Goal: Information Seeking & Learning: Learn about a topic

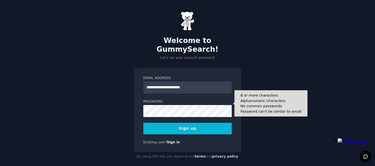
scroll to position [19, 0]
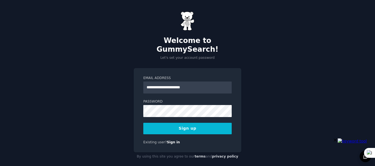
type input "**********"
click at [196, 123] on button "Sign up" at bounding box center [187, 129] width 88 height 12
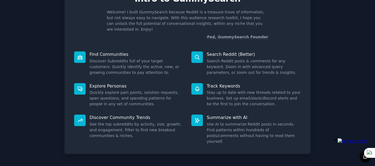
scroll to position [48, 0]
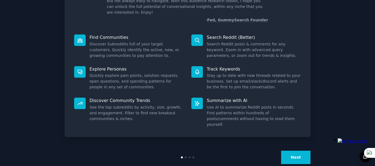
click at [297, 151] on button "Next" at bounding box center [295, 157] width 29 height 13
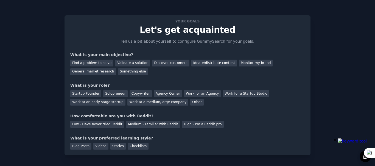
scroll to position [30, 0]
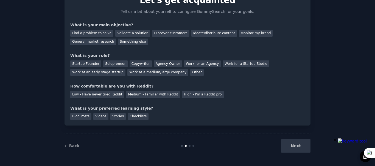
click at [295, 147] on div "Next" at bounding box center [269, 146] width 82 height 13
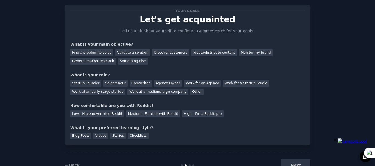
scroll to position [0, 0]
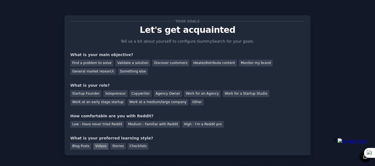
click at [96, 146] on div "Videos" at bounding box center [100, 146] width 15 height 7
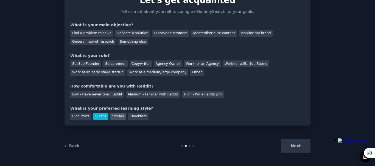
click at [113, 117] on div "Stories" at bounding box center [117, 117] width 15 height 7
click at [100, 116] on div "Videos" at bounding box center [100, 117] width 15 height 7
click at [190, 95] on div "High - I'm a Reddit pro" at bounding box center [203, 94] width 42 height 7
click at [84, 63] on div "Startup Founder" at bounding box center [85, 64] width 31 height 7
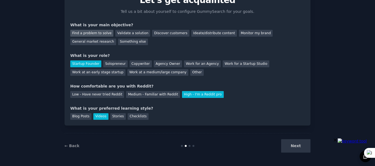
click at [82, 35] on div "Find a problem to solve" at bounding box center [91, 33] width 43 height 7
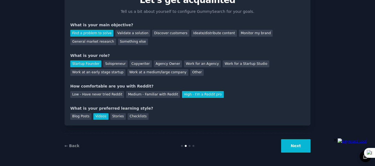
click at [294, 143] on button "Next" at bounding box center [295, 146] width 29 height 13
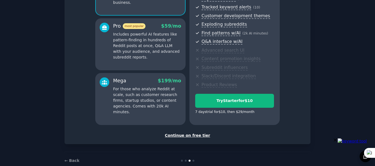
scroll to position [97, 0]
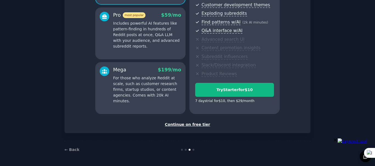
click at [193, 125] on div "Continue on free tier" at bounding box center [187, 125] width 234 height 6
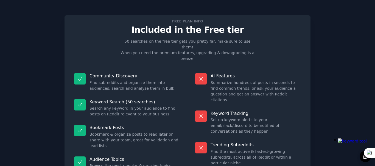
scroll to position [47, 0]
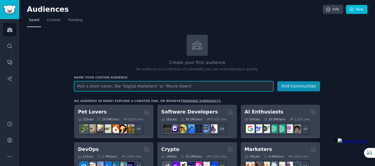
click at [126, 84] on input "text" at bounding box center [173, 86] width 199 height 10
type input "funny cat"
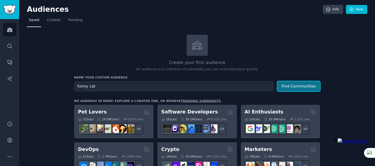
click at [298, 88] on button "Find Communities" at bounding box center [298, 86] width 43 height 10
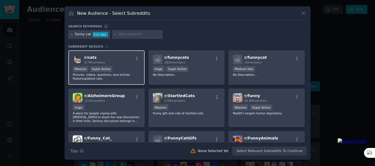
click at [98, 57] on h2 "r/ cats 8.7M members" at bounding box center [94, 60] width 21 height 10
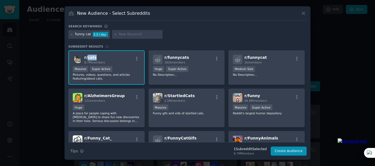
drag, startPoint x: 95, startPoint y: 58, endPoint x: 87, endPoint y: 58, distance: 8.8
type textarea "cats"
click at [87, 58] on h2 "r/ cats 8.7M members" at bounding box center [94, 60] width 21 height 10
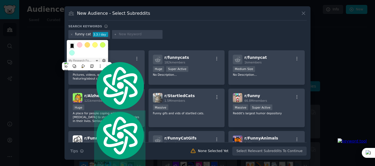
click at [180, 41] on div "Search keywords funny cat 3.3 / day Subreddit Results 21 r/ cats 8.7M members >…" at bounding box center [187, 90] width 238 height 132
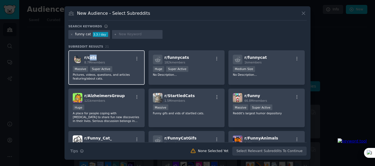
drag, startPoint x: 102, startPoint y: 59, endPoint x: 89, endPoint y: 60, distance: 13.2
click at [89, 60] on h2 "r/ cats 8.7M members" at bounding box center [94, 60] width 21 height 10
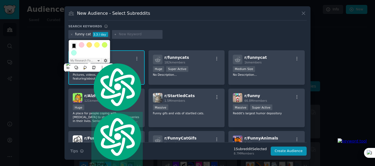
click at [139, 47] on h3 "Subreddit Results 21" at bounding box center [187, 47] width 238 height 4
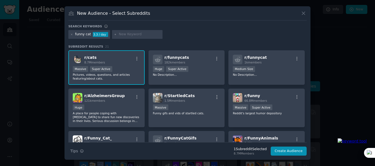
drag, startPoint x: 89, startPoint y: 58, endPoint x: 130, endPoint y: 72, distance: 42.8
click at [39, 58] on div at bounding box center [187, 83] width 375 height 166
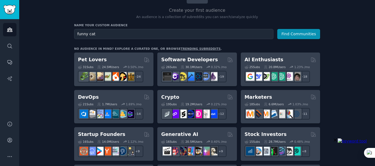
scroll to position [64, 0]
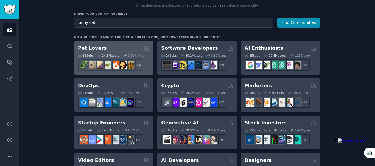
click at [95, 50] on h2 "Pet Lovers" at bounding box center [92, 48] width 29 height 7
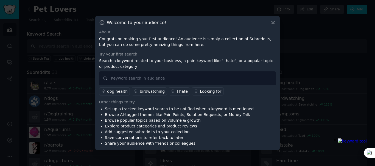
click at [273, 24] on icon at bounding box center [273, 23] width 6 height 6
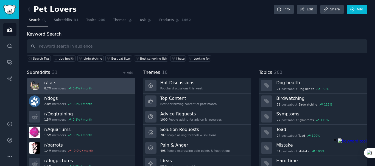
click at [61, 88] on div "8.7M members 0.4 % / month" at bounding box center [68, 89] width 48 height 4
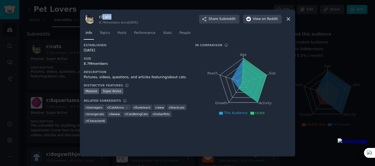
drag, startPoint x: 115, startPoint y: 16, endPoint x: 103, endPoint y: 19, distance: 11.8
click at [103, 19] on h3 "r/ cats" at bounding box center [118, 17] width 39 height 6
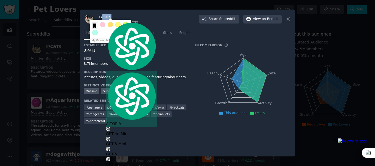
copy h3 "cats"
